Goal: Task Accomplishment & Management: Manage account settings

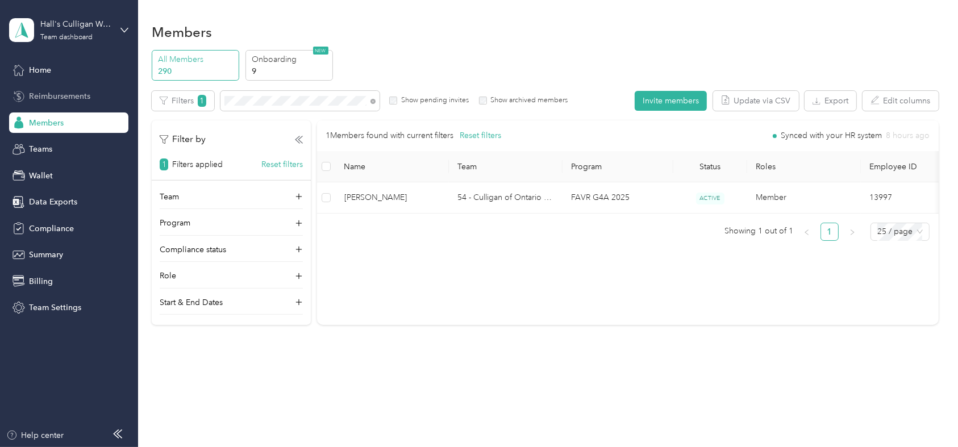
click at [55, 97] on span "Reimbursements" at bounding box center [59, 96] width 61 height 12
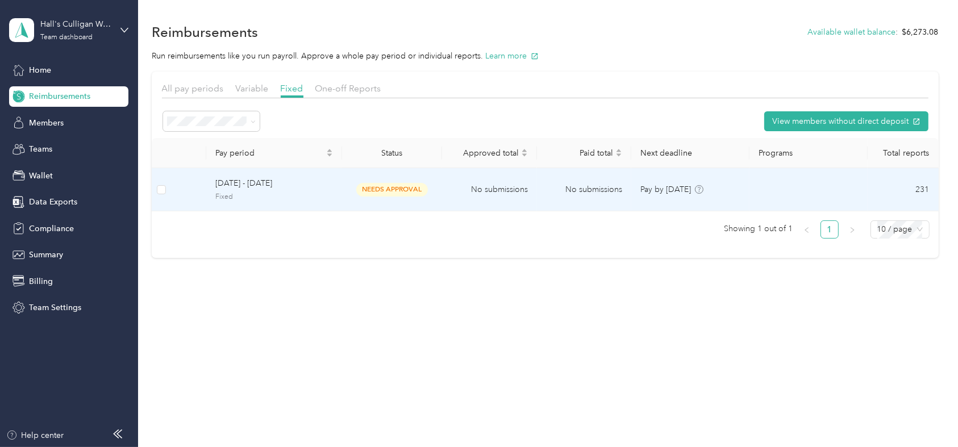
click at [340, 196] on td "[DATE] - [DATE] Fixed" at bounding box center [274, 189] width 136 height 43
